Goal: Information Seeking & Learning: Learn about a topic

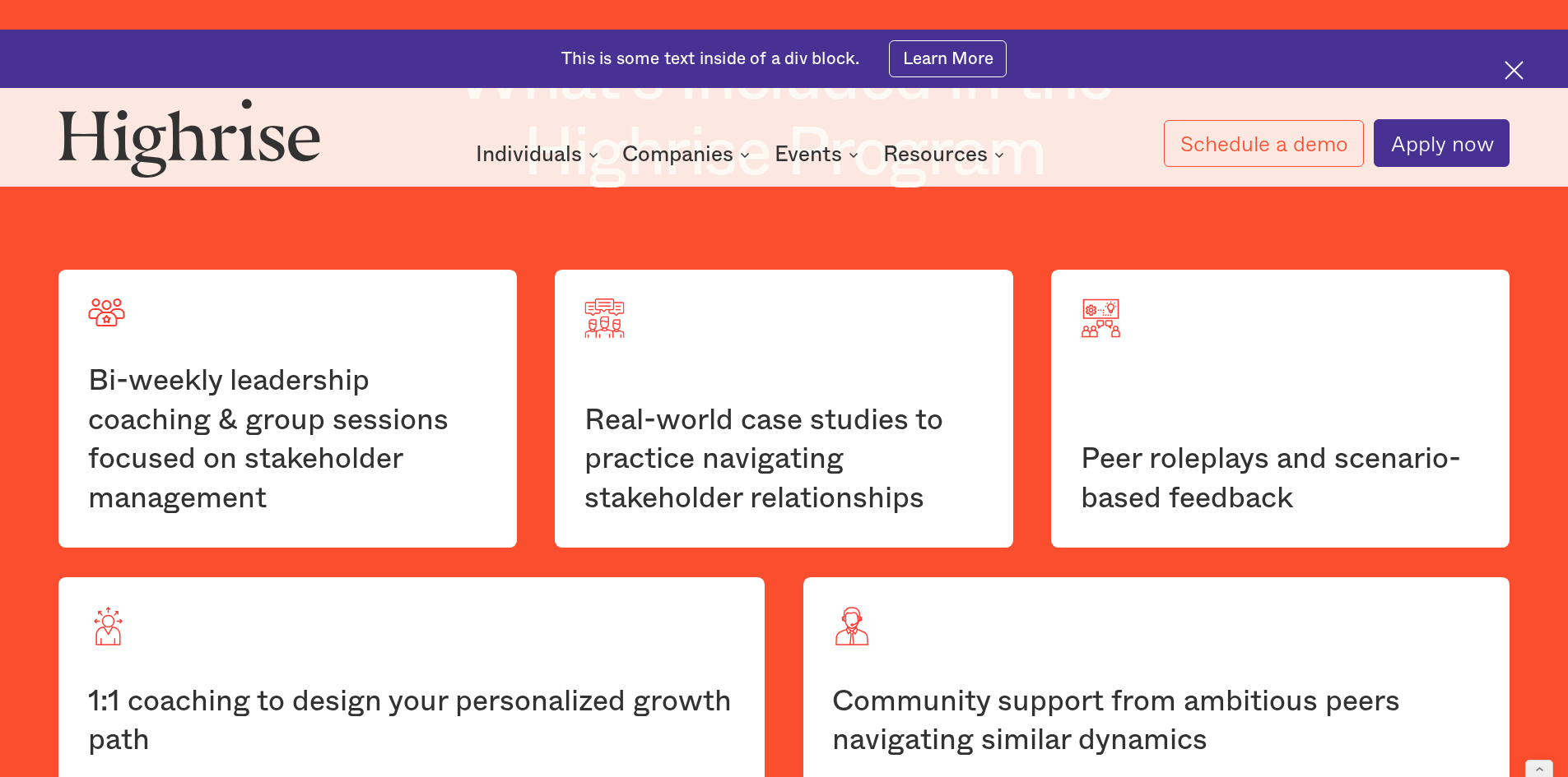
scroll to position [2803, 0]
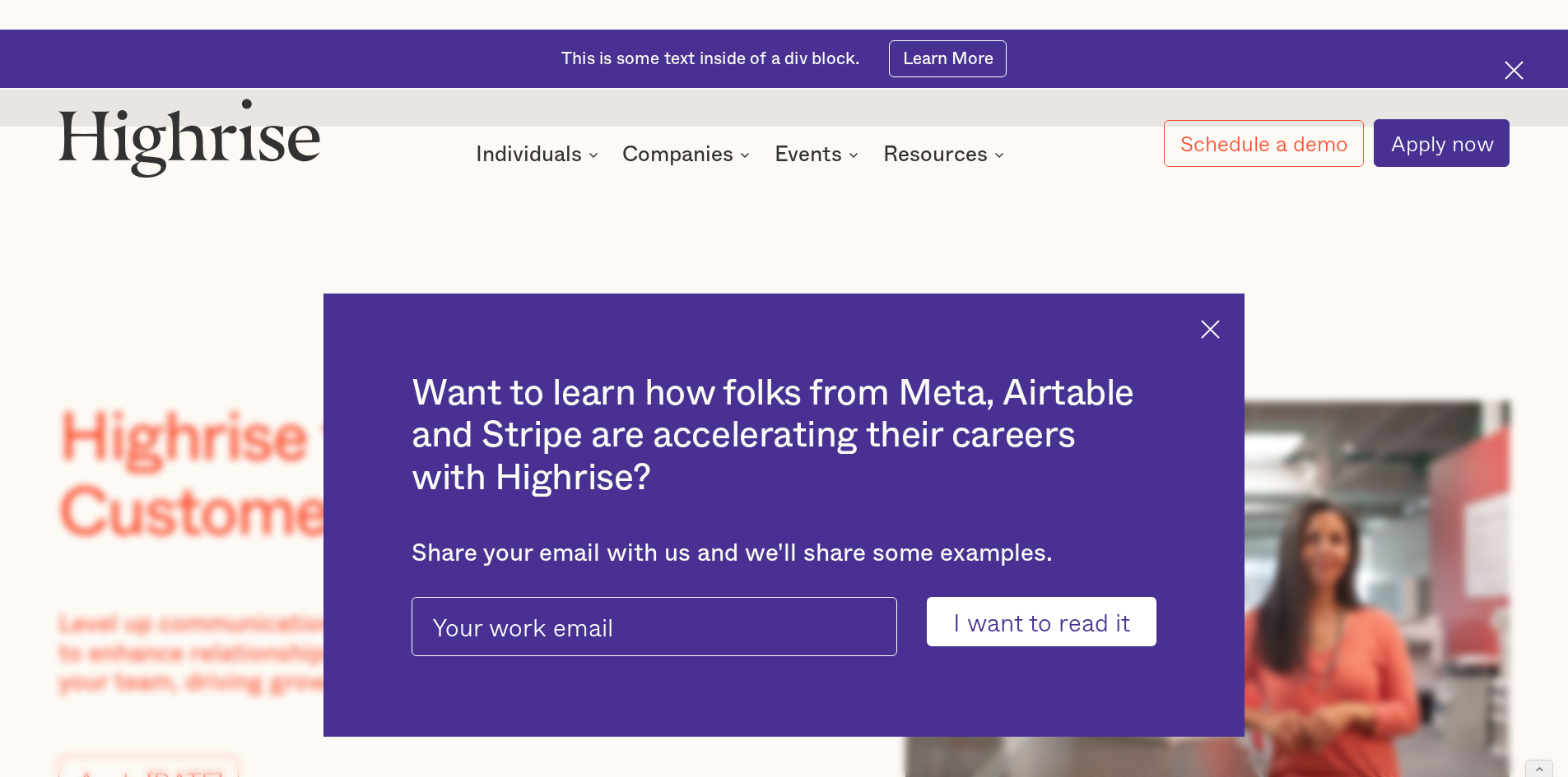
click at [1220, 320] on img at bounding box center [1210, 329] width 19 height 19
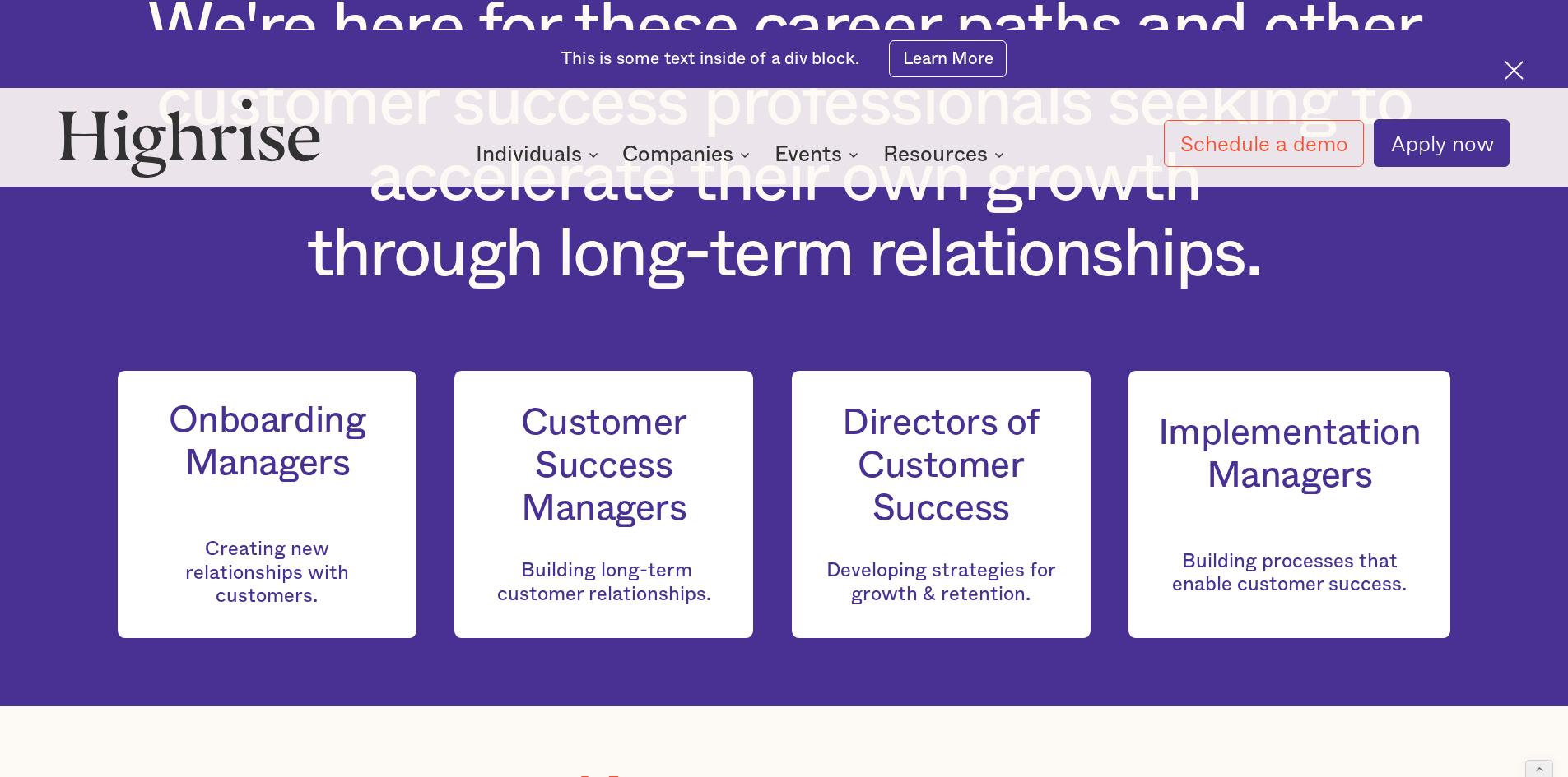
scroll to position [1846, 0]
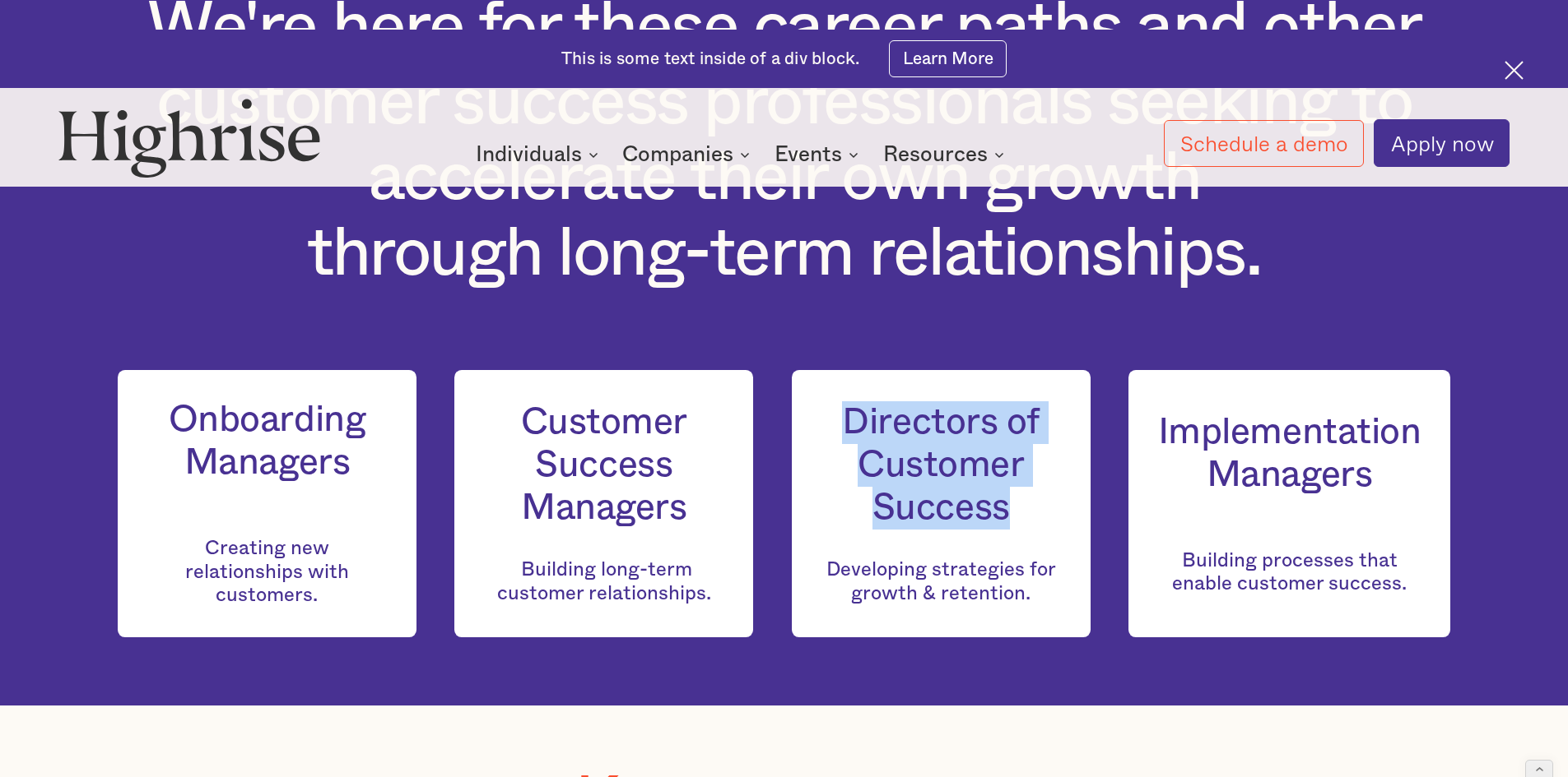
drag, startPoint x: 846, startPoint y: 344, endPoint x: 1035, endPoint y: 431, distance: 208.1
click at [1035, 431] on h3 "Directors of Customer Success" at bounding box center [940, 465] width 240 height 128
copy h3 "Directors of Customer Success"
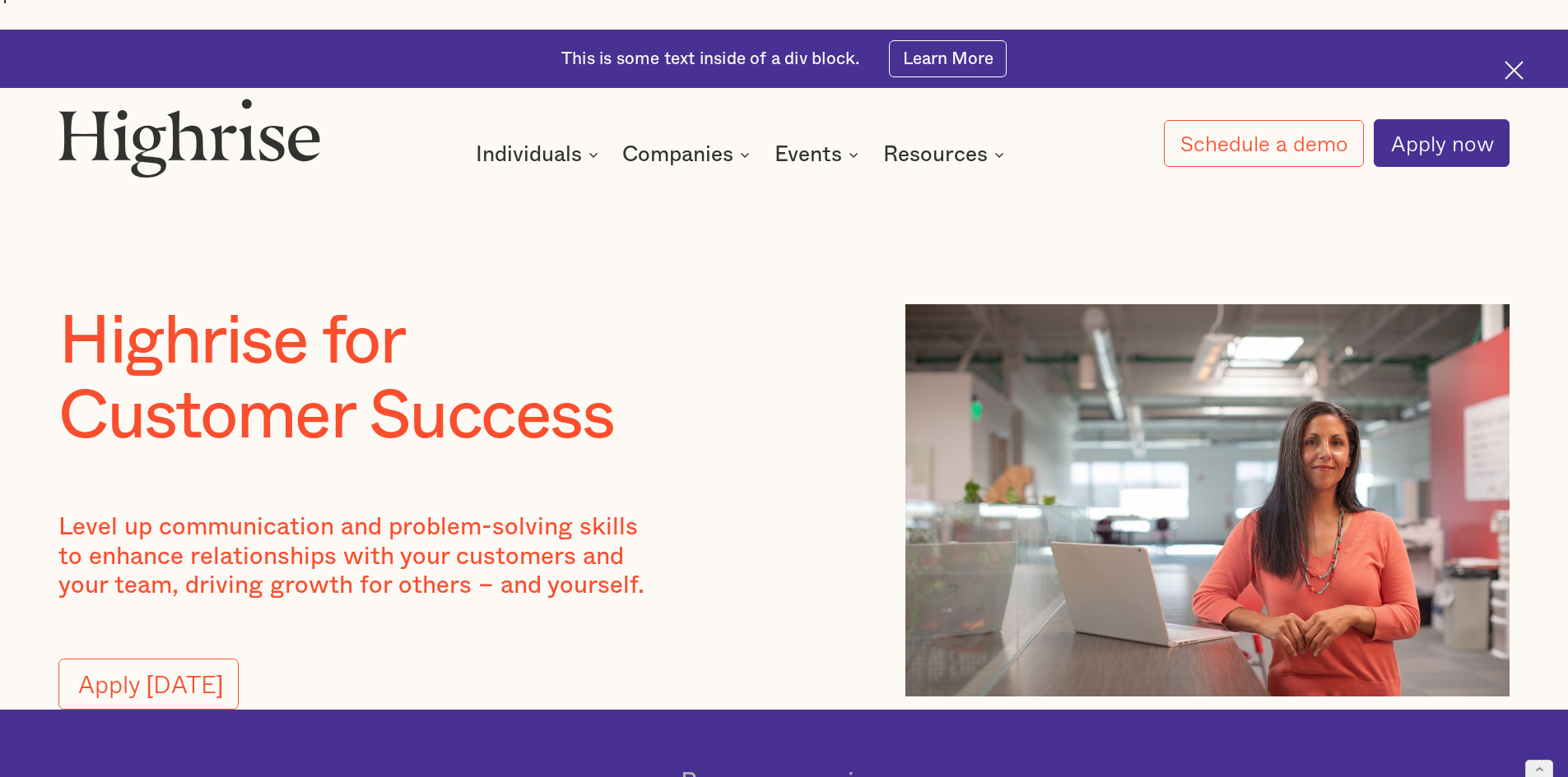
scroll to position [67, 0]
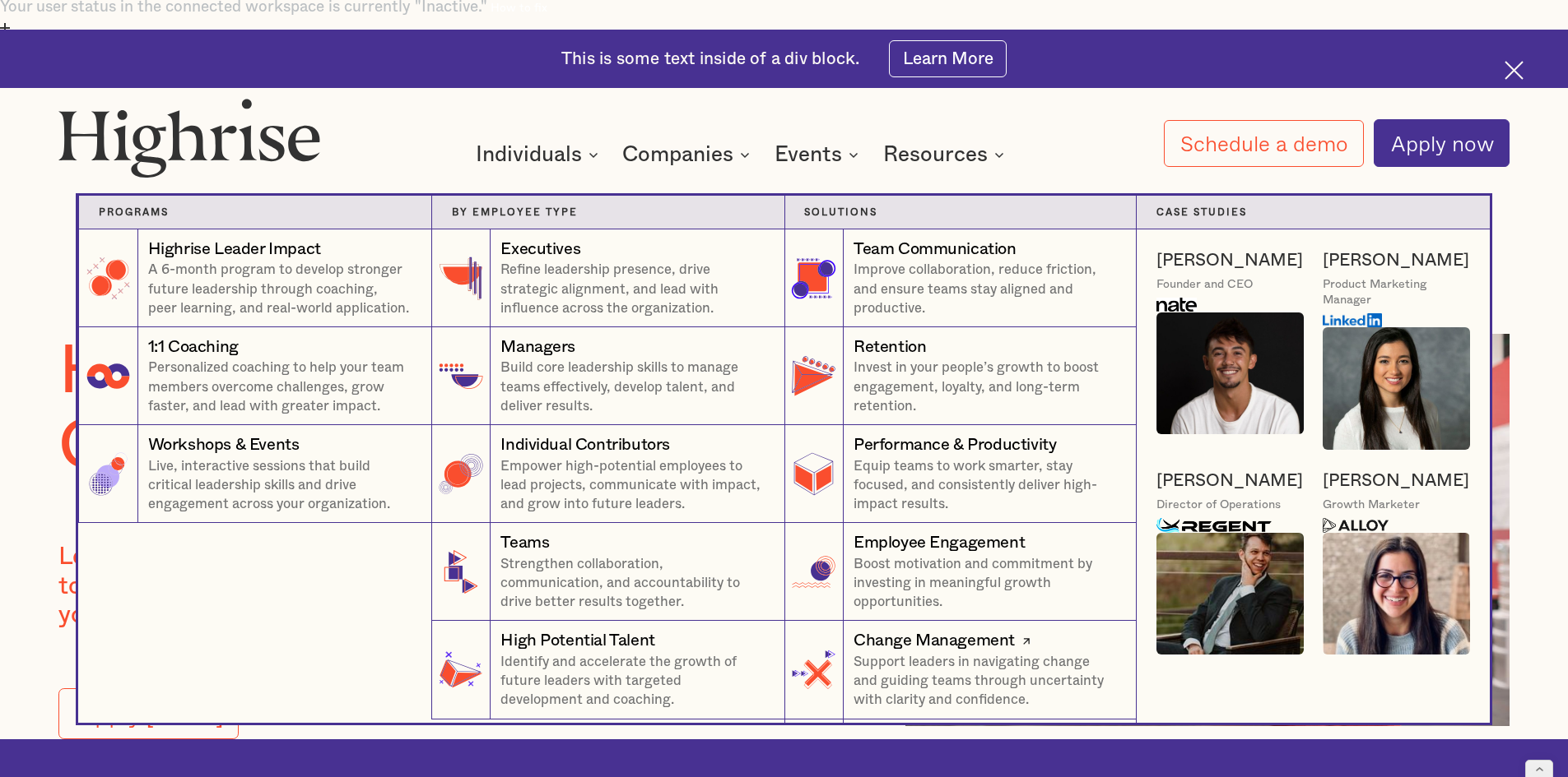
click at [919, 639] on div "Change Management" at bounding box center [934, 640] width 161 height 23
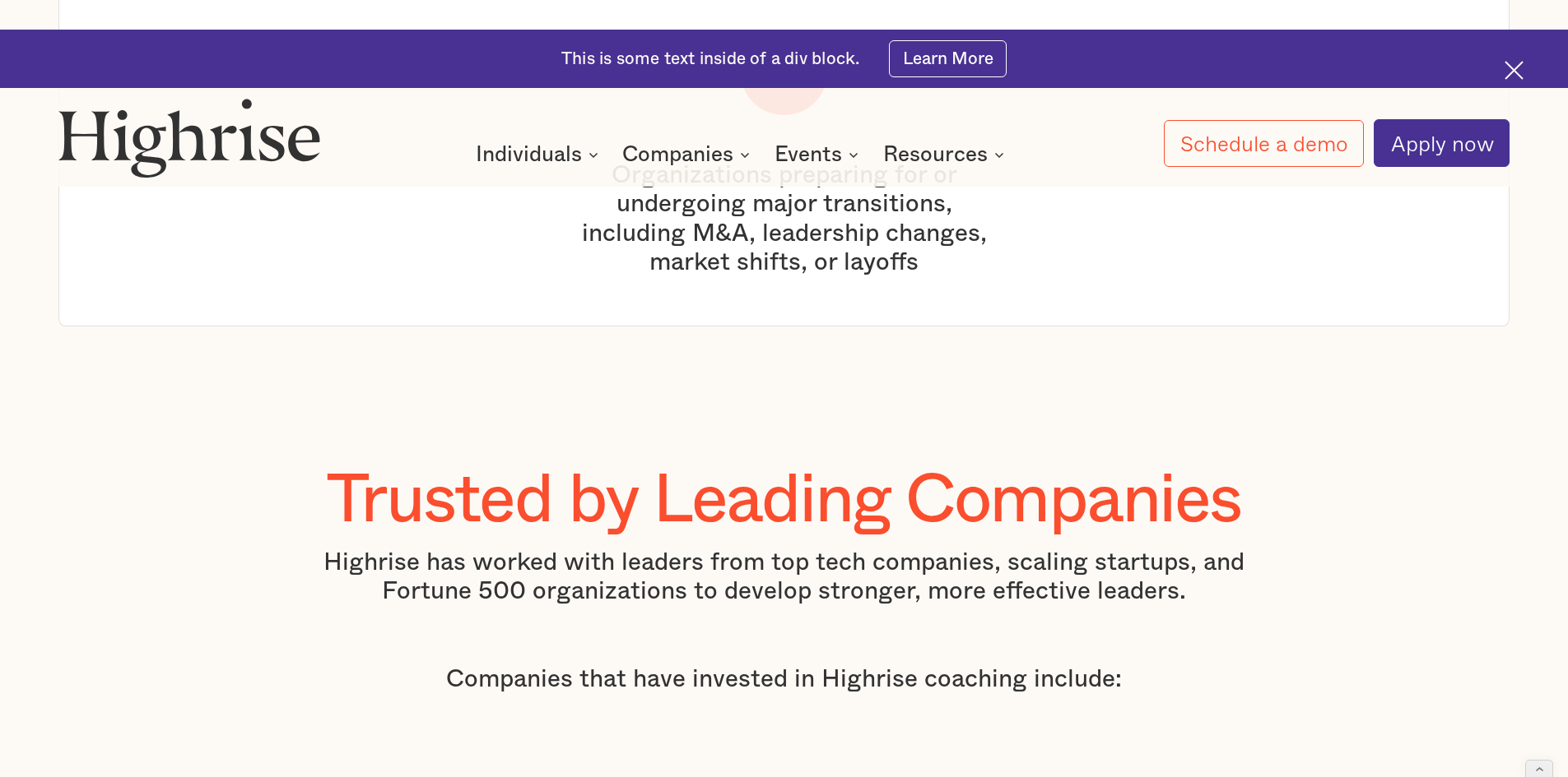
scroll to position [7099, 0]
